Goal: Task Accomplishment & Management: Use online tool/utility

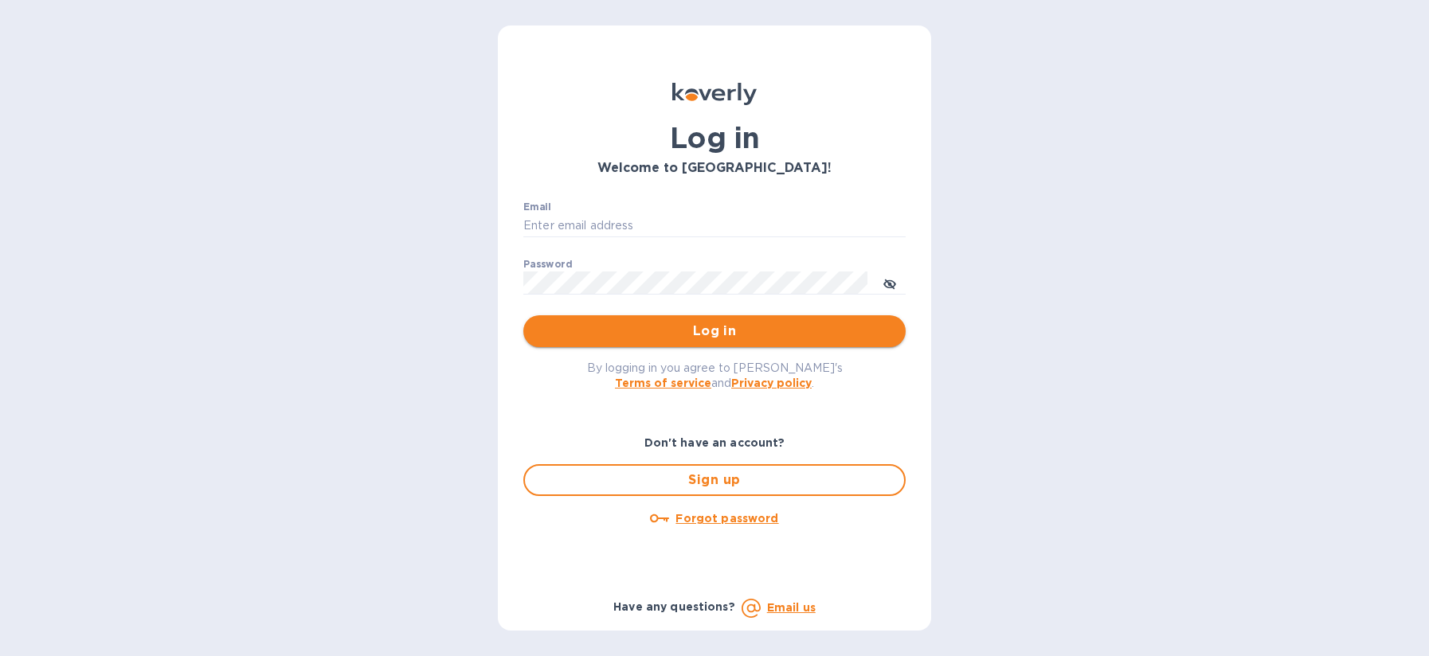
type input "[EMAIL_ADDRESS][DOMAIN_NAME]"
click at [649, 338] on span "Log in" at bounding box center [714, 331] width 357 height 19
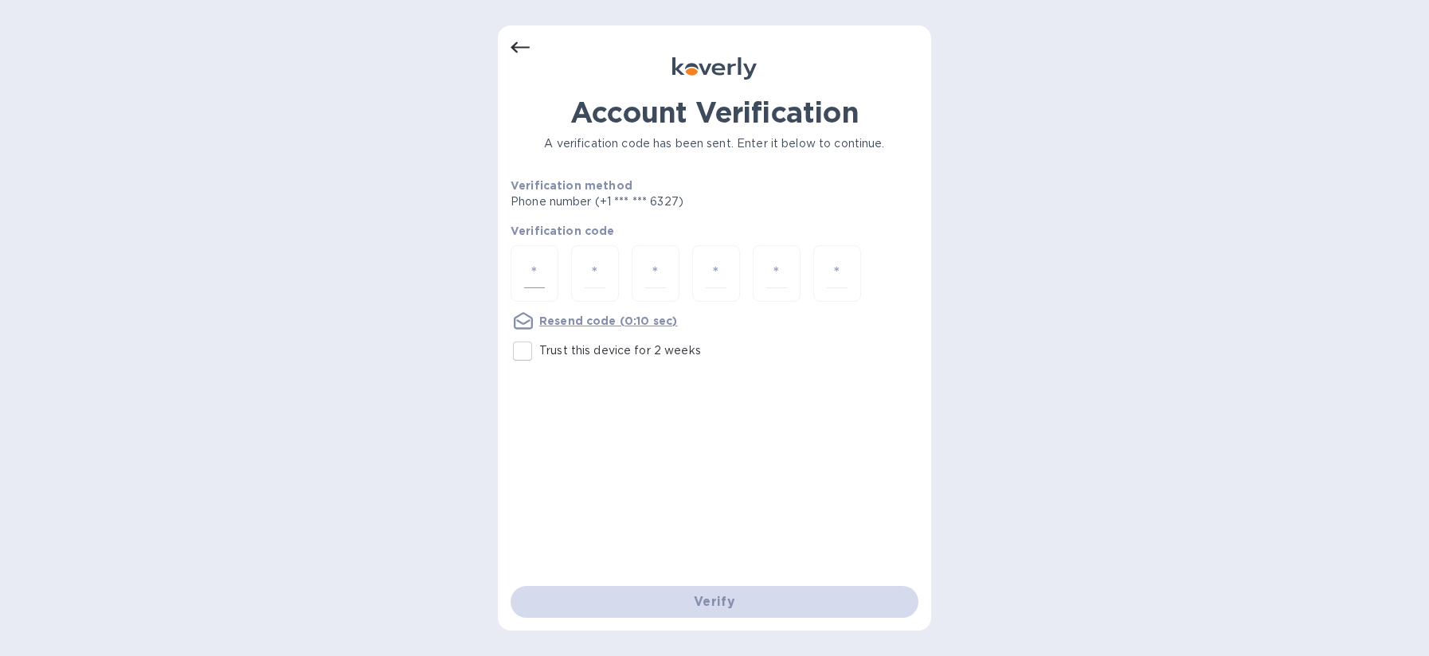
click at [514, 275] on div at bounding box center [535, 273] width 48 height 57
type input "2"
type input "7"
type input "9"
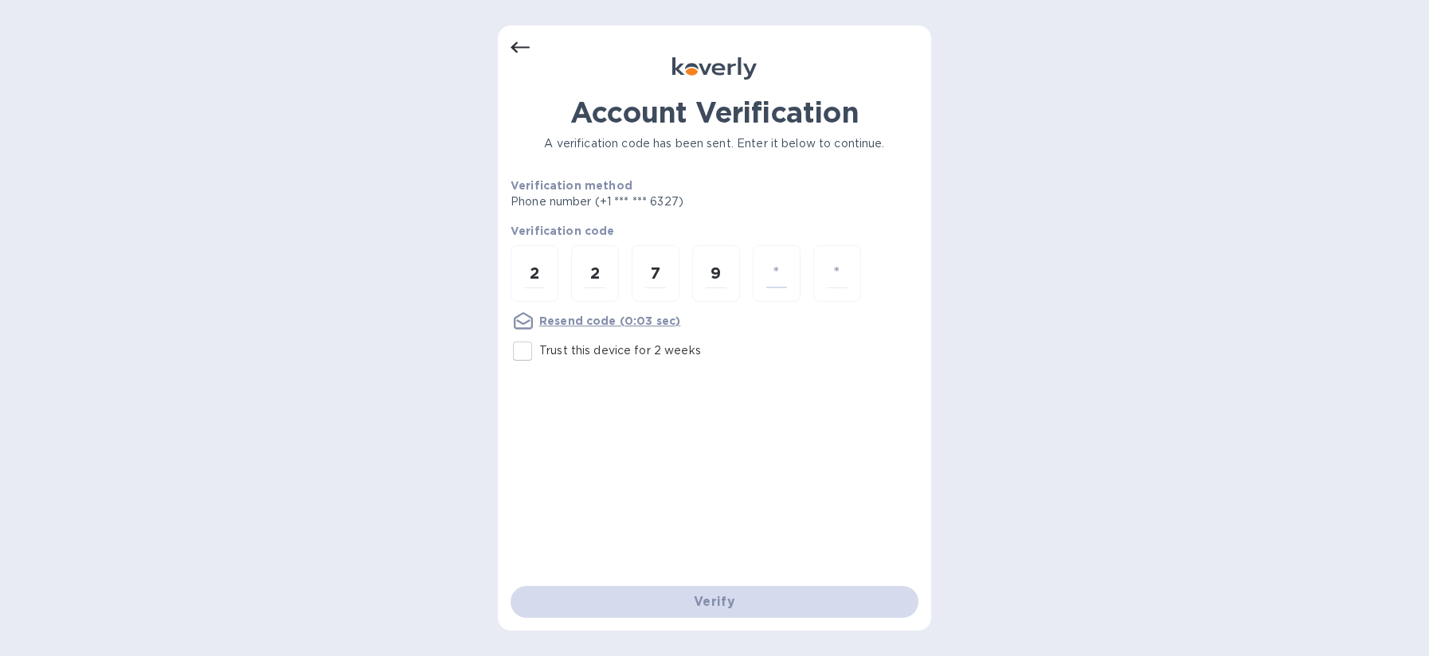
type input "9"
type input "1"
type input "7"
type input "1"
type input "9"
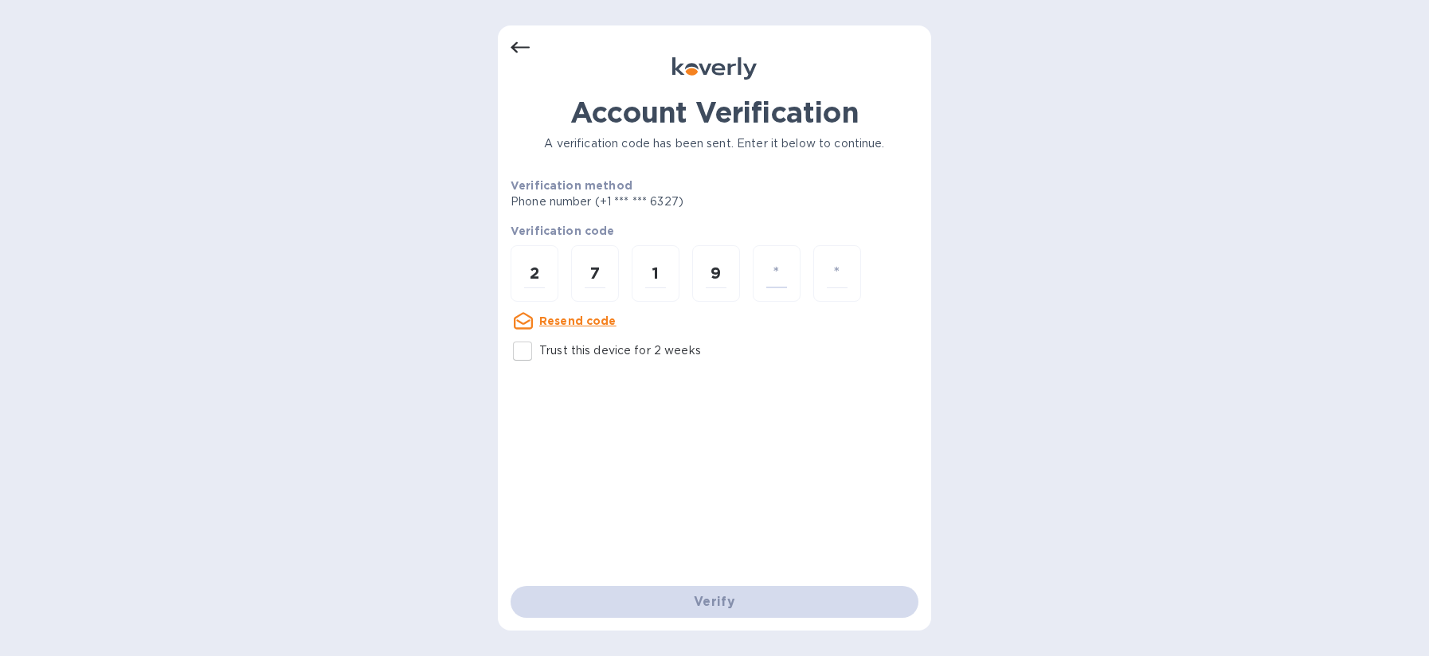
type input "9"
type input "2"
type input "7"
type input "1"
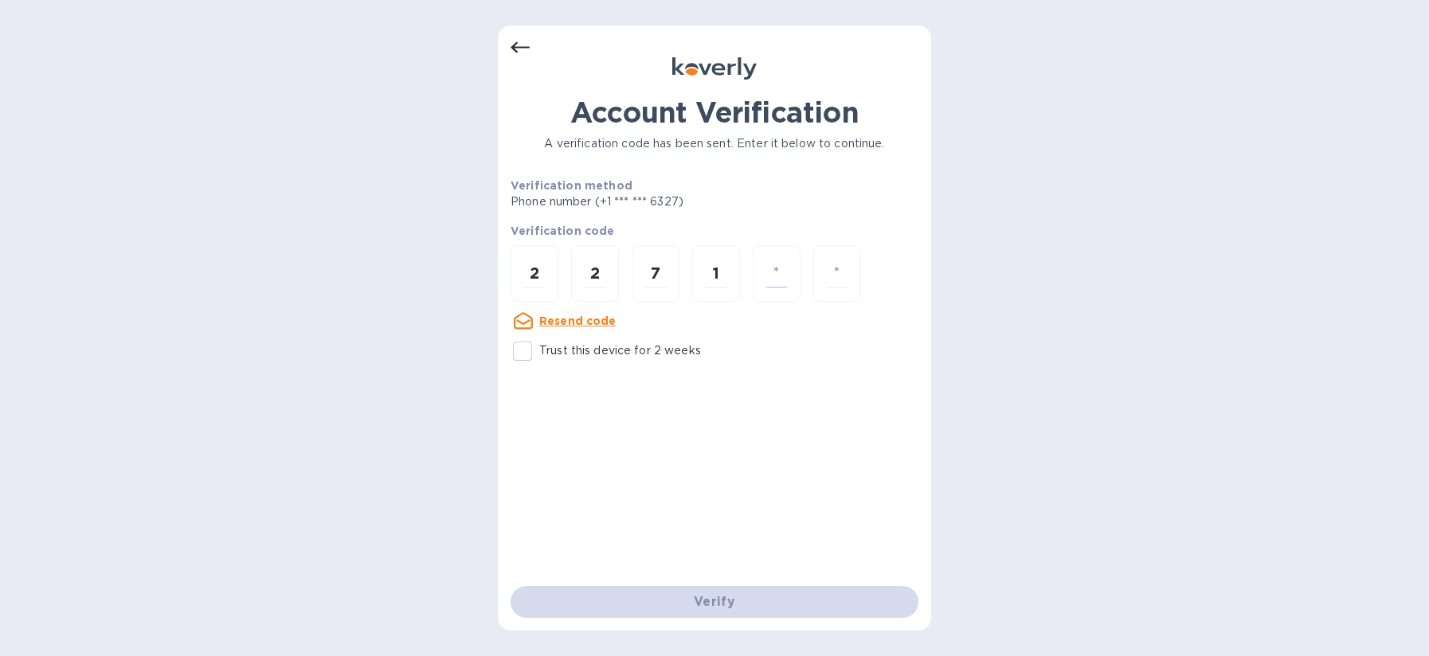
type input "9"
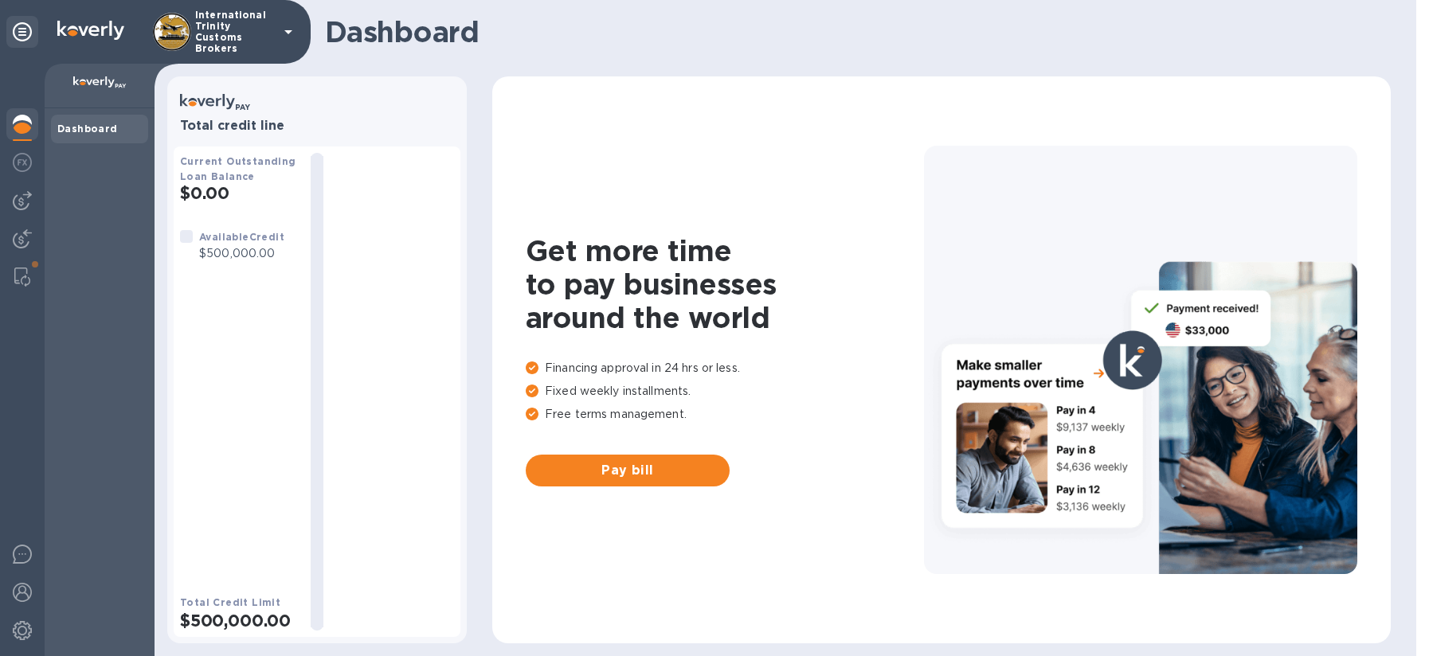
click at [104, 83] on img at bounding box center [99, 82] width 53 height 13
click at [20, 213] on div at bounding box center [22, 201] width 32 height 32
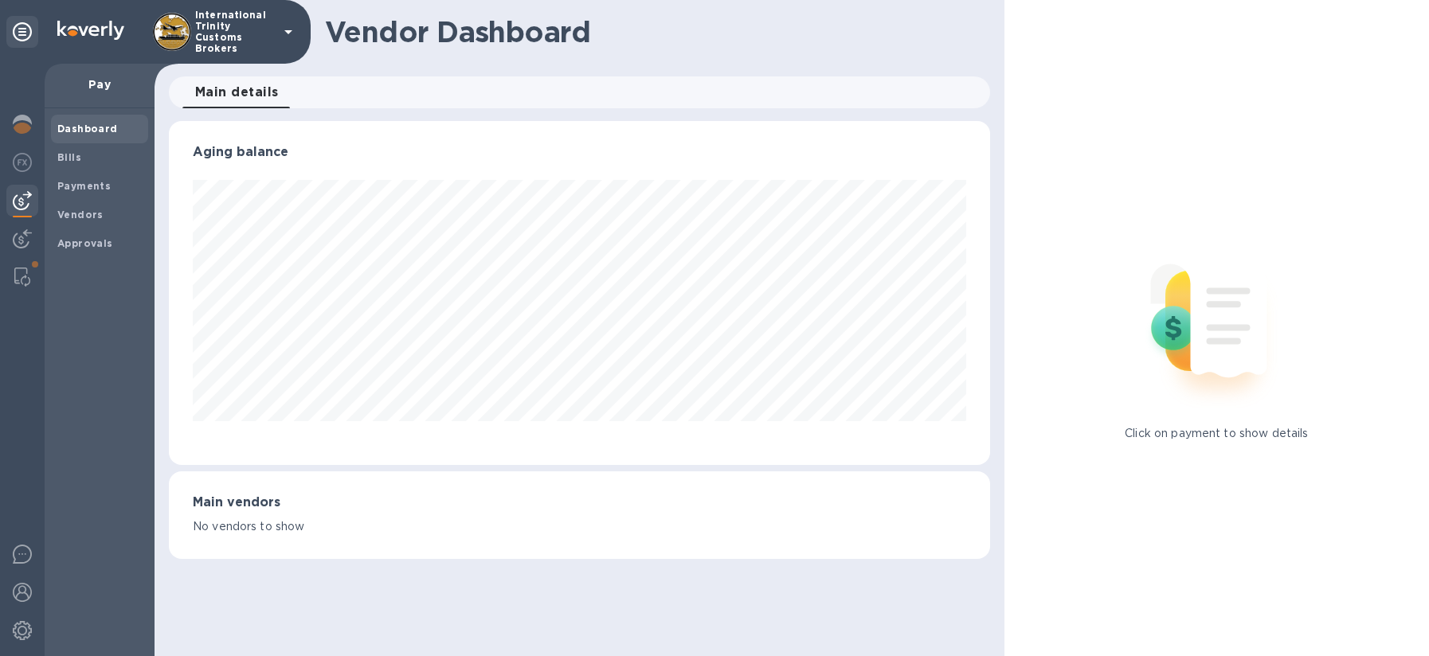
scroll to position [344, 820]
click at [75, 207] on span "Vendors" at bounding box center [80, 215] width 46 height 16
